Goal: Transaction & Acquisition: Purchase product/service

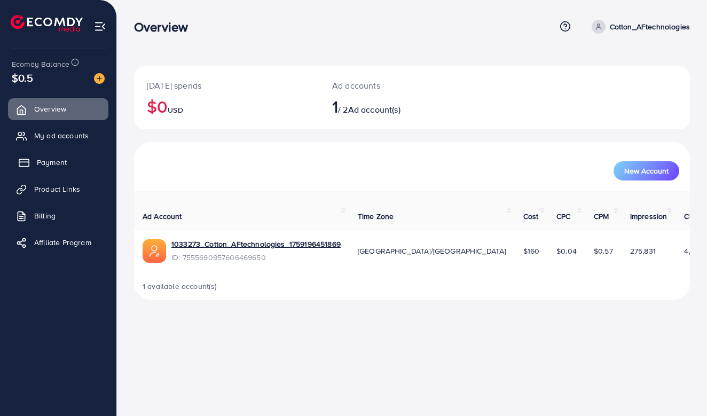
click at [47, 156] on link "Payment" at bounding box center [58, 162] width 100 height 21
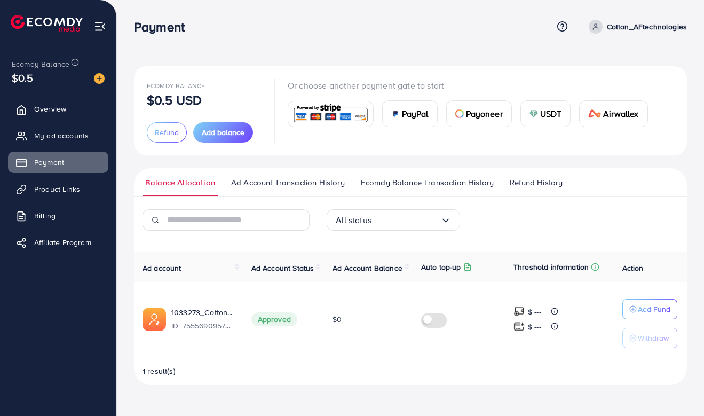
scroll to position [18, 0]
click at [330, 103] on img at bounding box center [331, 114] width 78 height 23
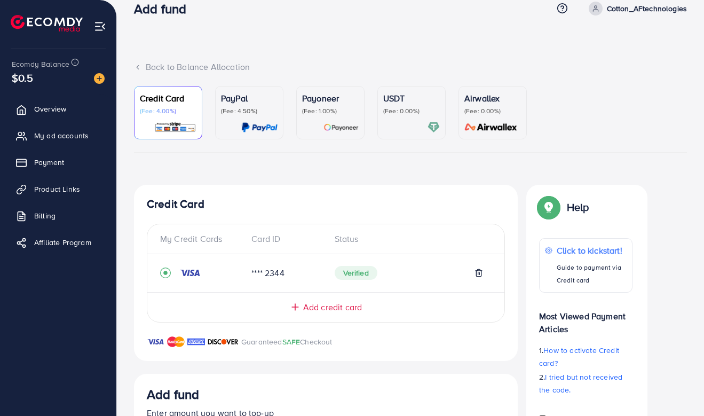
scroll to position [263, 0]
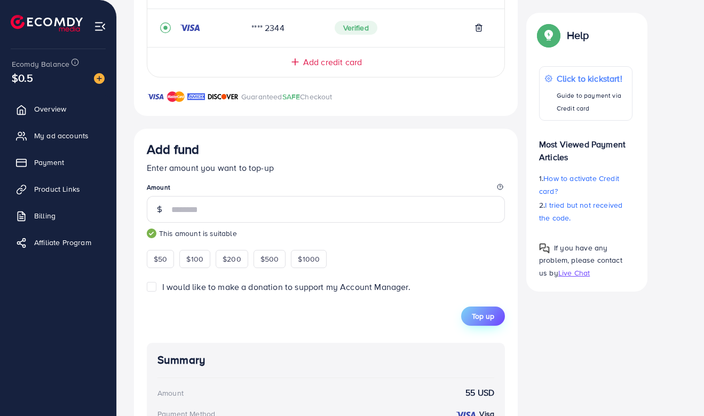
type input "**"
click at [483, 317] on span "Top up" at bounding box center [483, 316] width 22 height 11
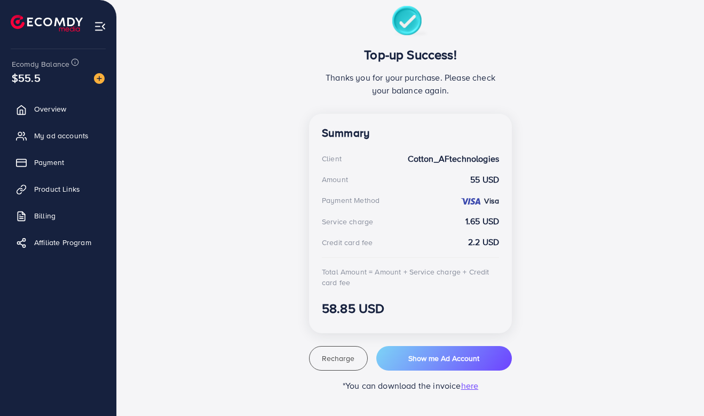
scroll to position [197, 0]
click at [69, 133] on span "My ad accounts" at bounding box center [64, 135] width 54 height 11
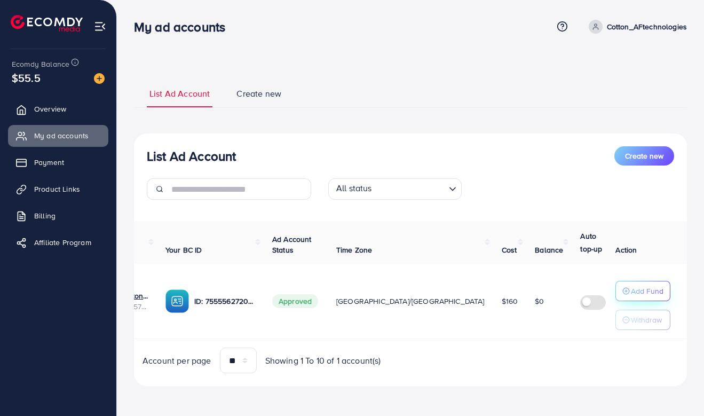
click at [646, 284] on button "Add Fund" at bounding box center [643, 291] width 55 height 20
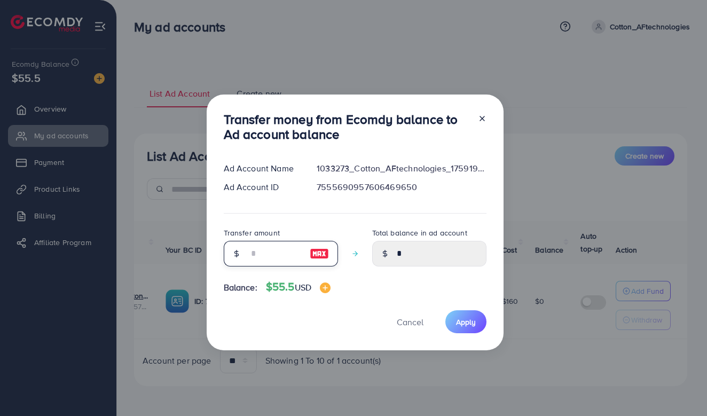
click at [270, 260] on input "number" at bounding box center [274, 254] width 53 height 26
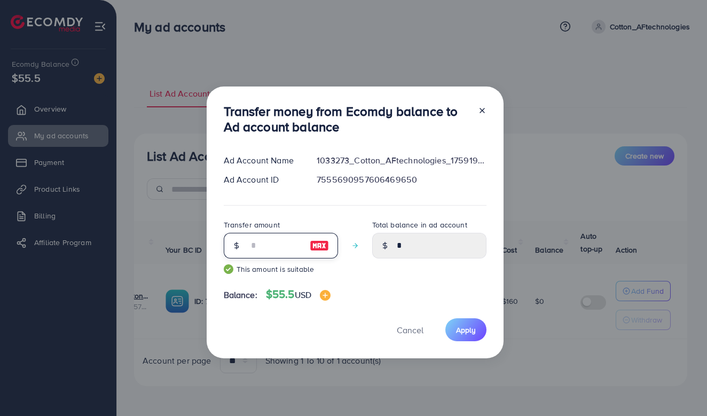
type input "***"
click at [469, 328] on span "Apply" at bounding box center [466, 330] width 20 height 11
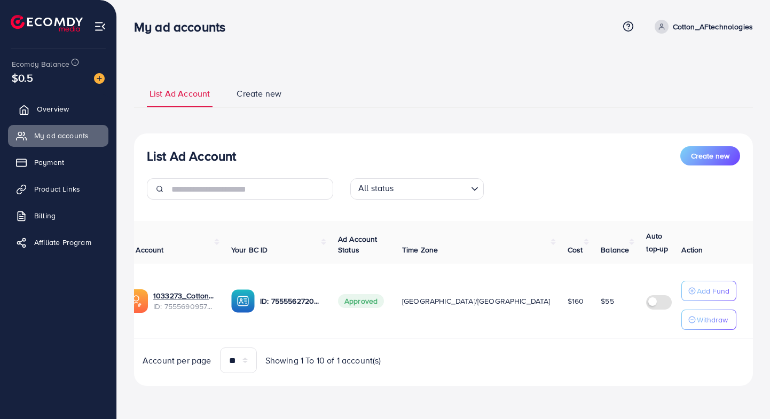
click at [56, 105] on span "Overview" at bounding box center [53, 109] width 32 height 11
